Goal: Transaction & Acquisition: Purchase product/service

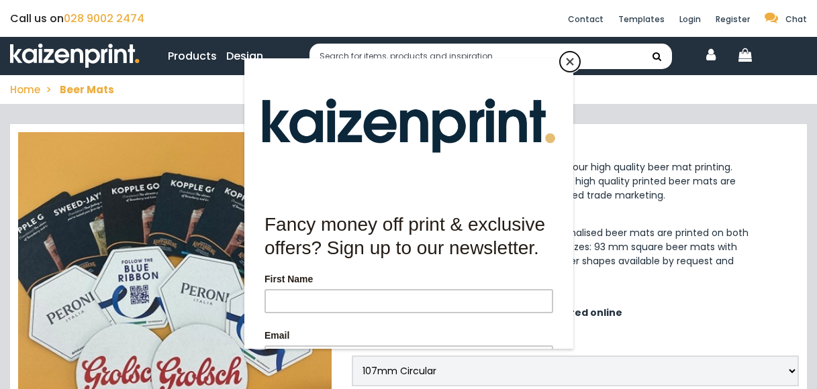
click at [574, 64] on button "Close" at bounding box center [570, 62] width 20 height 20
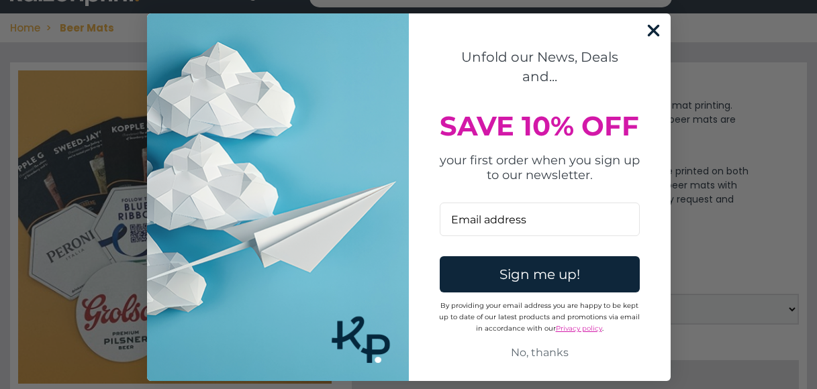
scroll to position [168, 0]
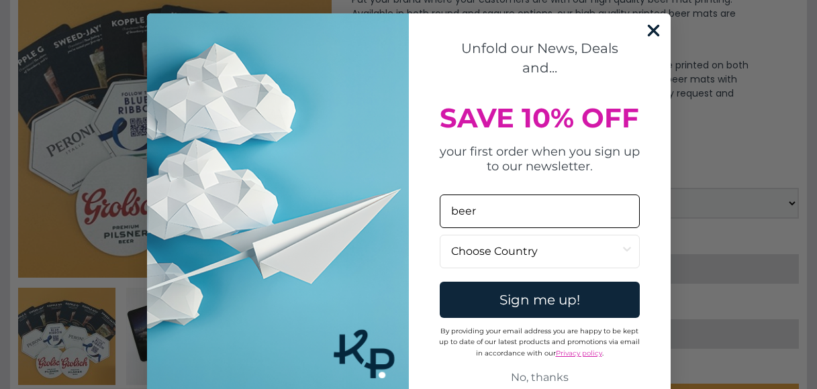
type input "beer@huskbeeremporium.com"
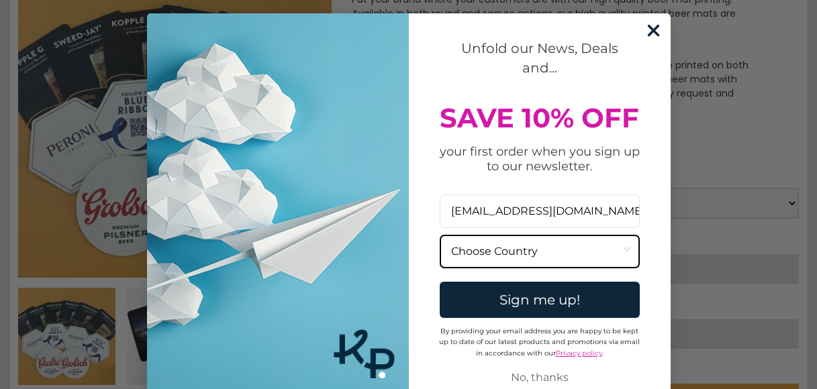
click at [571, 251] on input "Country" at bounding box center [535, 252] width 169 height 32
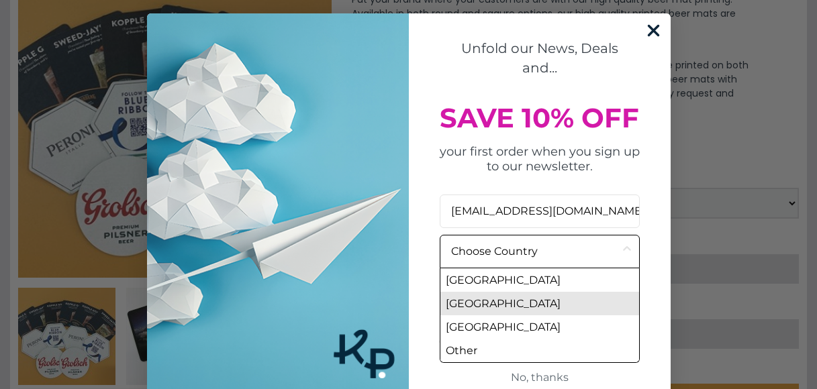
click at [538, 295] on div "United Kingdom" at bounding box center [539, 304] width 199 height 24
type input "United Kingdom"
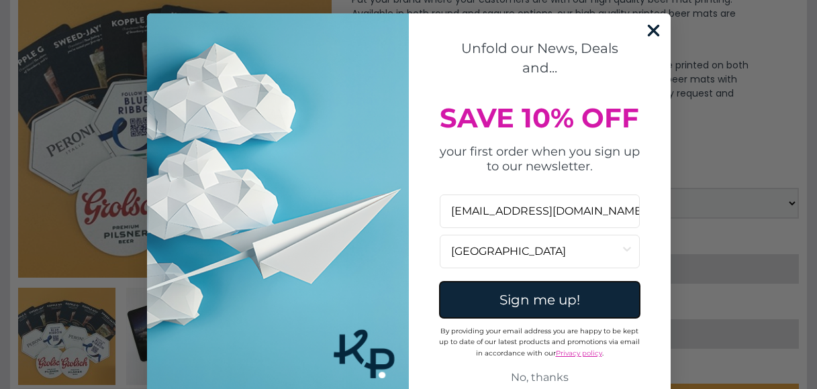
click at [539, 304] on button "Sign me up!" at bounding box center [540, 300] width 200 height 36
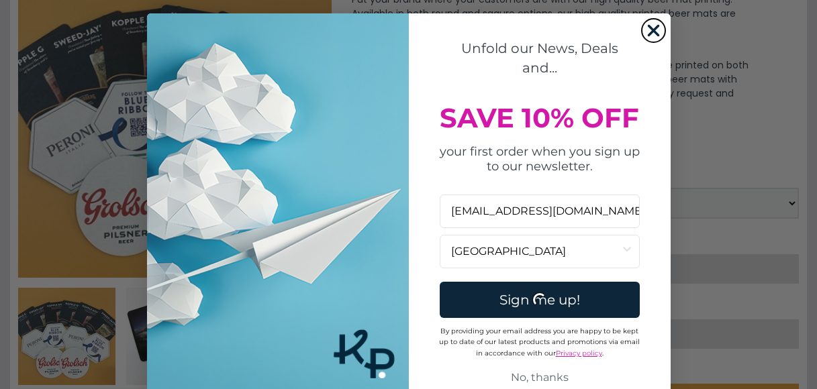
click at [651, 30] on circle "Close dialog" at bounding box center [653, 30] width 22 height 22
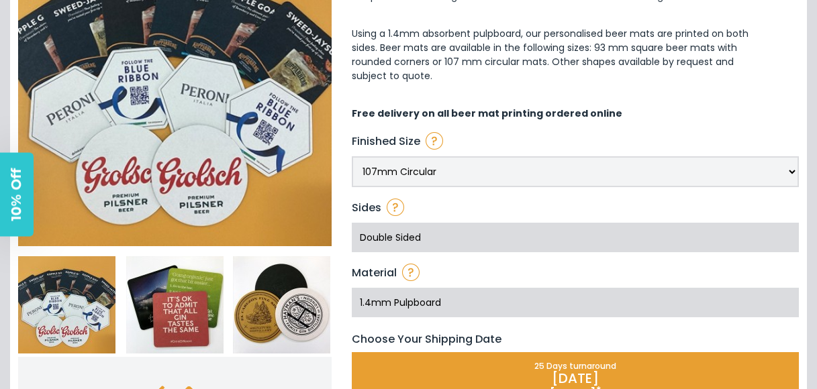
scroll to position [207, 0]
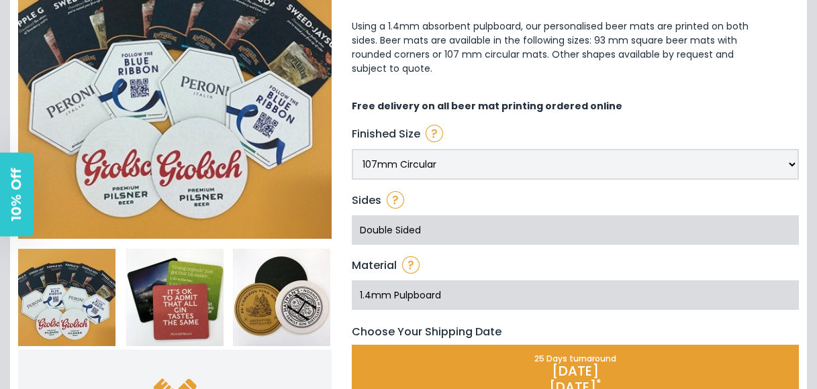
click at [466, 160] on select "107mm Circular 93mm Square With Rounded Corners" at bounding box center [575, 164] width 447 height 31
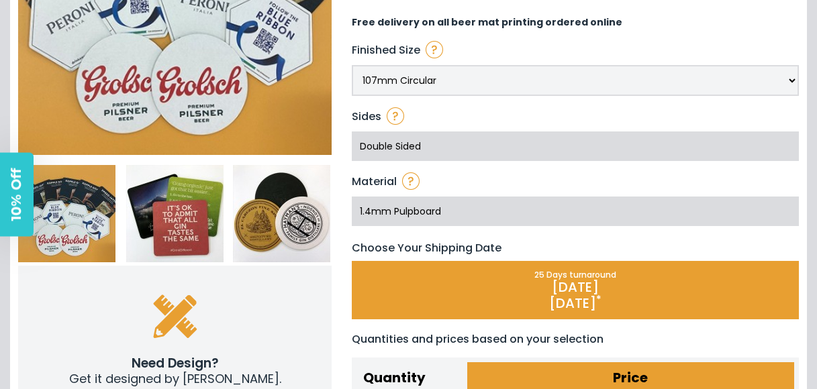
scroll to position [290, 0]
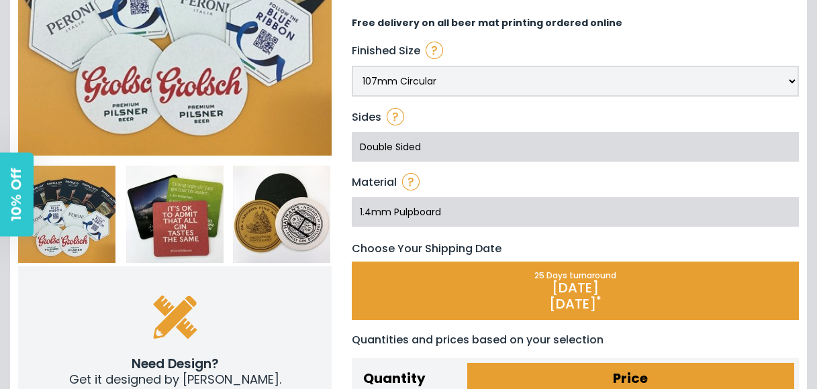
click at [495, 208] on div "1.4mm Pulpboard" at bounding box center [575, 212] width 447 height 43
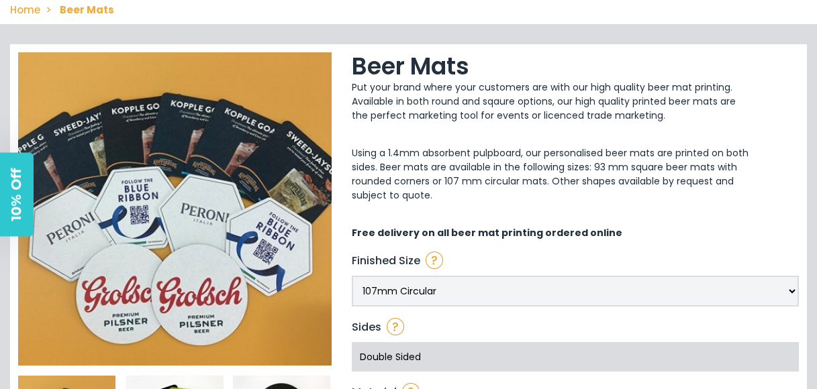
scroll to position [0, 0]
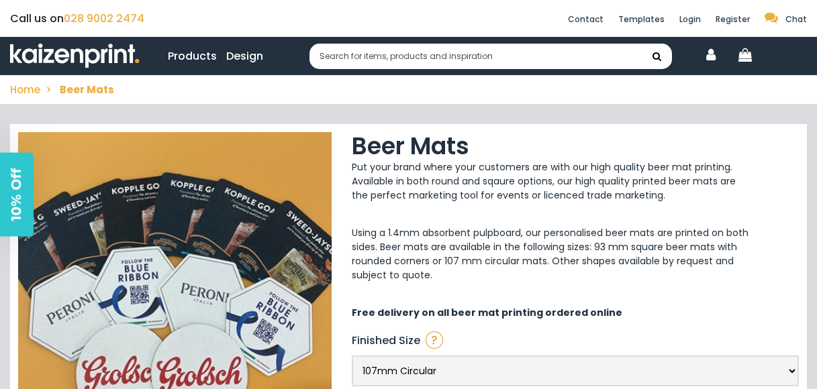
click at [85, 48] on img at bounding box center [75, 56] width 130 height 25
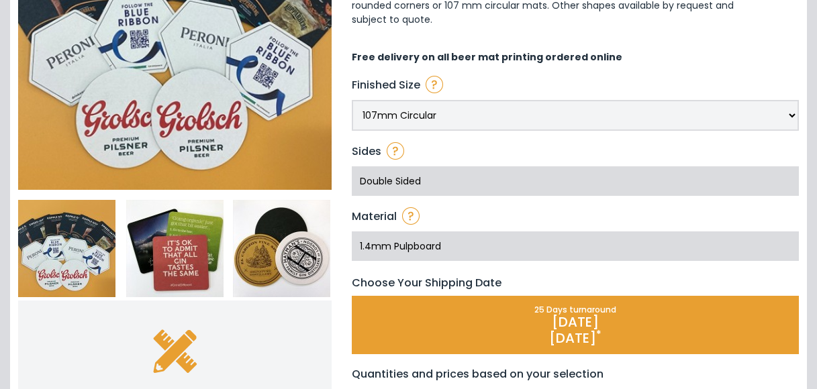
scroll to position [258, 0]
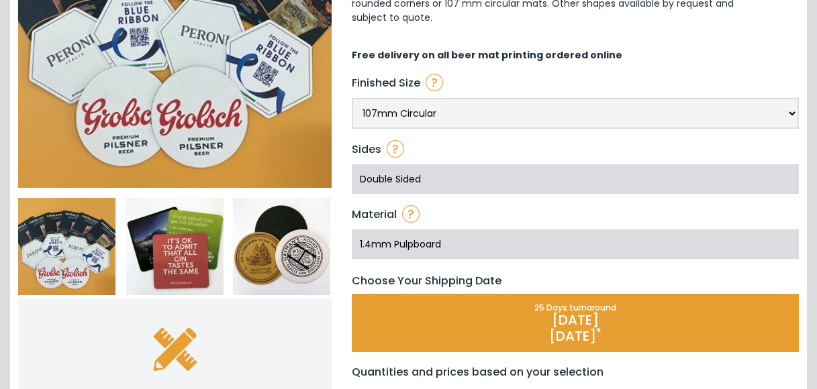
click at [390, 176] on div "Double Sided" at bounding box center [575, 179] width 447 height 43
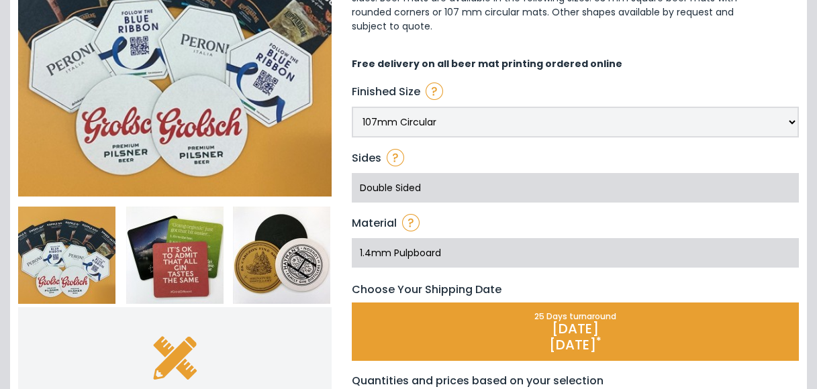
scroll to position [0, 0]
